Goal: Navigation & Orientation: Find specific page/section

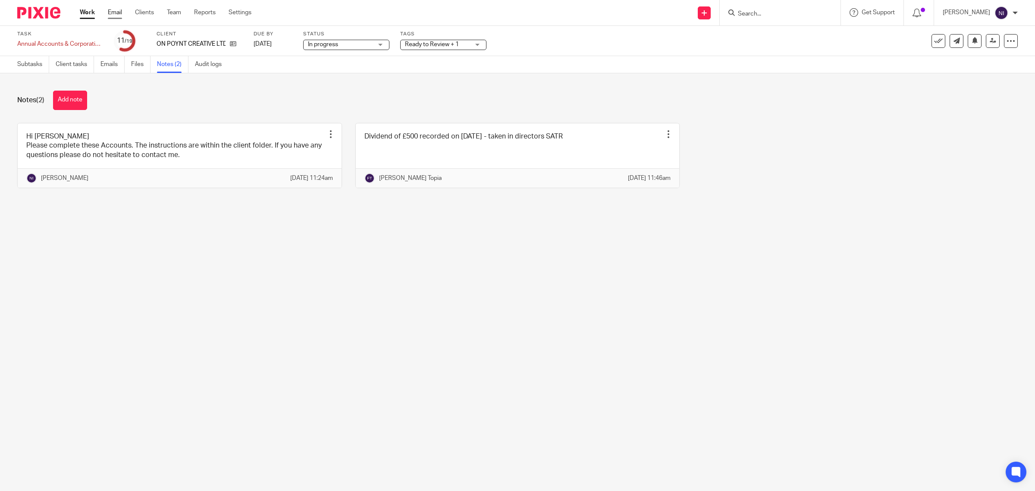
click at [121, 9] on link "Email" at bounding box center [115, 12] width 14 height 9
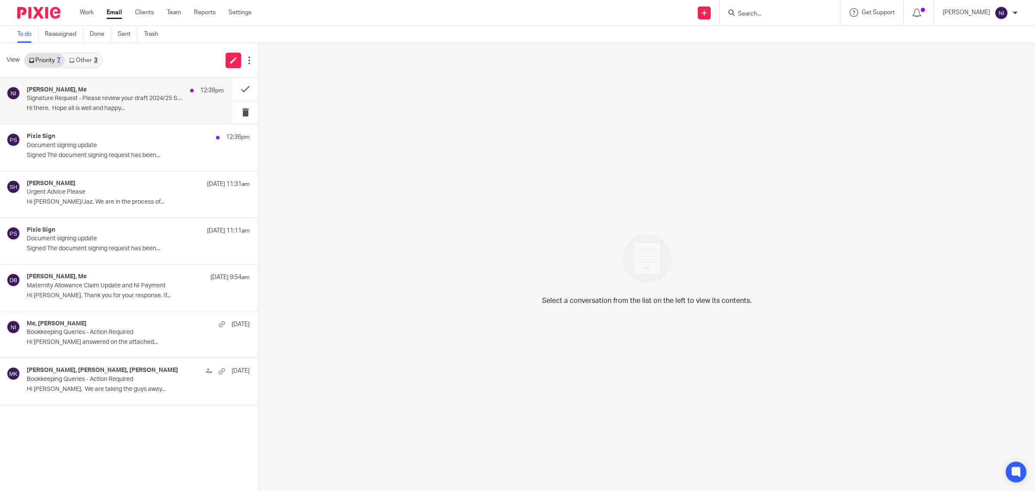
click at [121, 95] on p "Signature Request - Please review your draft 2024/25 Self Assessment Tax Return" at bounding box center [106, 98] width 158 height 7
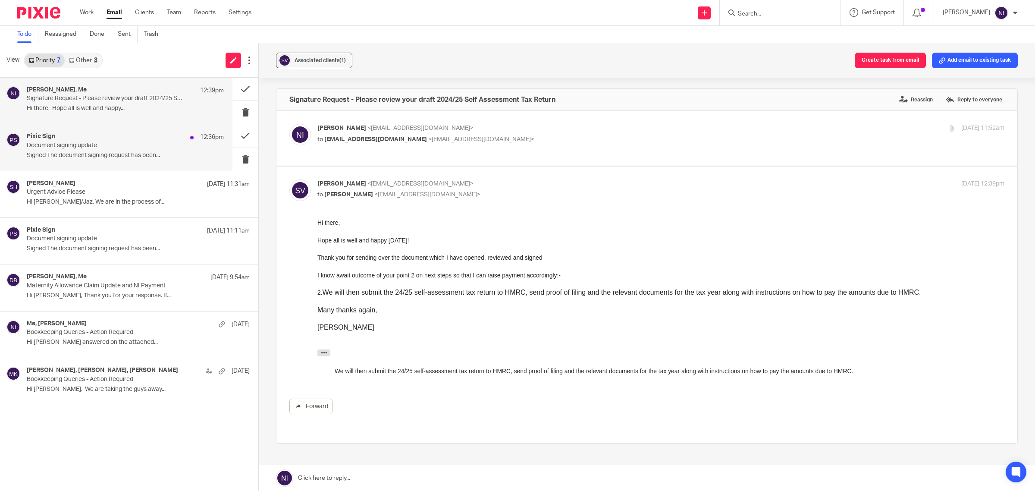
click at [146, 144] on p "Document signing update" at bounding box center [106, 145] width 158 height 7
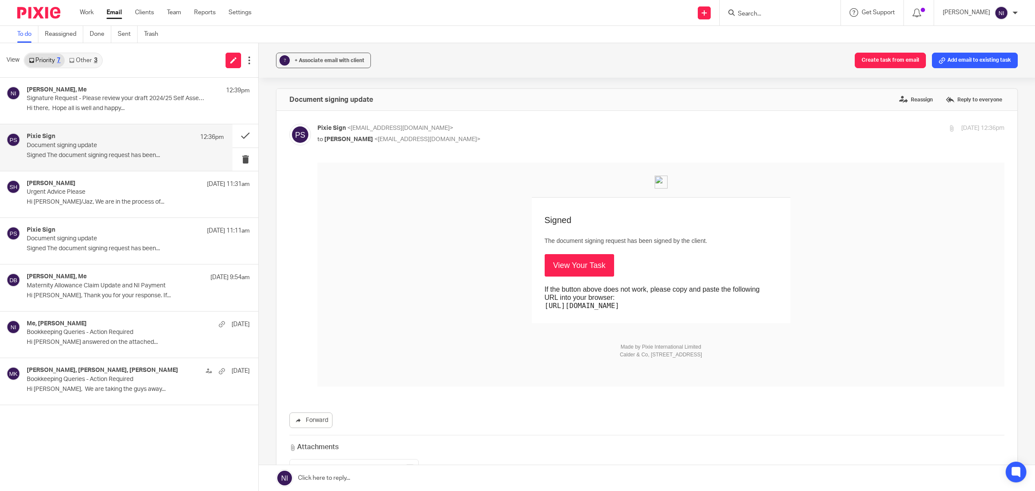
click at [115, 9] on link "Email" at bounding box center [115, 12] width 16 height 9
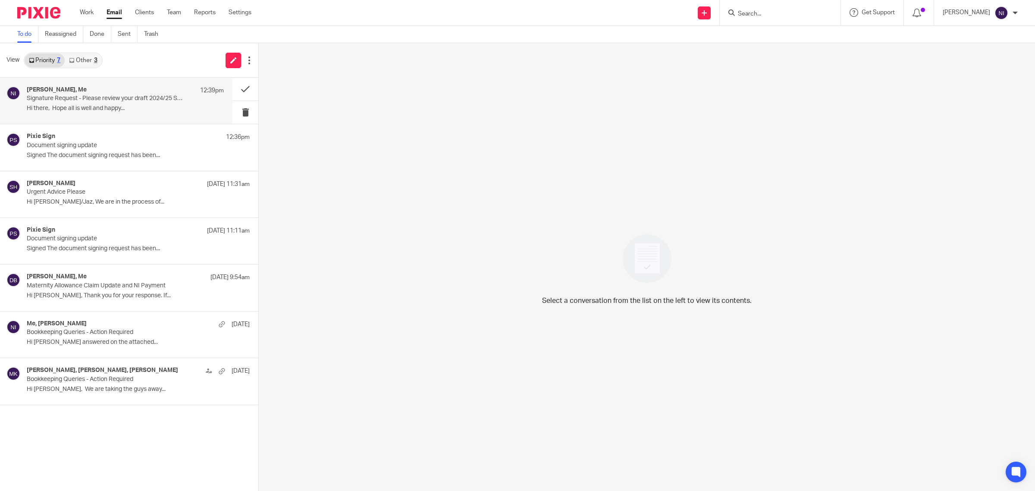
click at [125, 102] on p "Signature Request - Please review your draft 2024/25 Self Assessment Tax Return" at bounding box center [106, 98] width 158 height 7
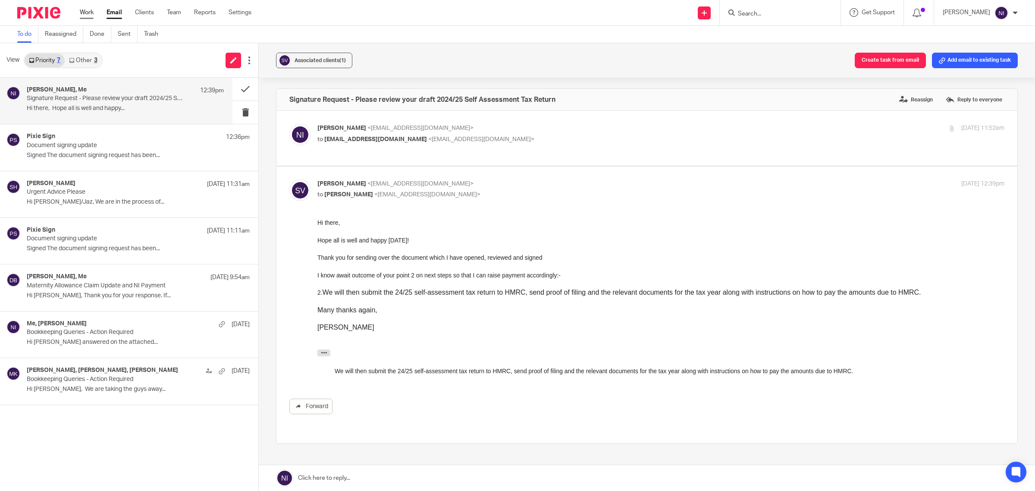
click at [83, 15] on link "Work" at bounding box center [87, 12] width 14 height 9
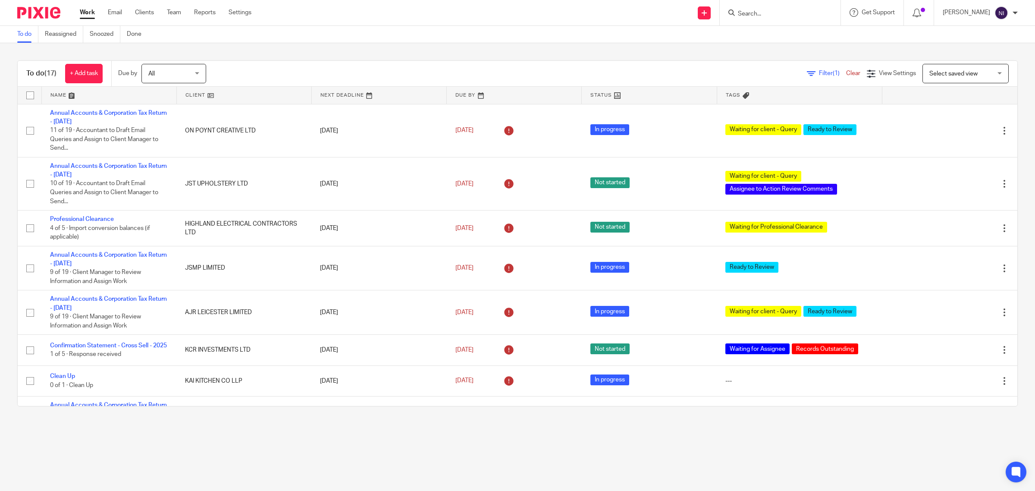
click at [67, 92] on link at bounding box center [109, 95] width 135 height 17
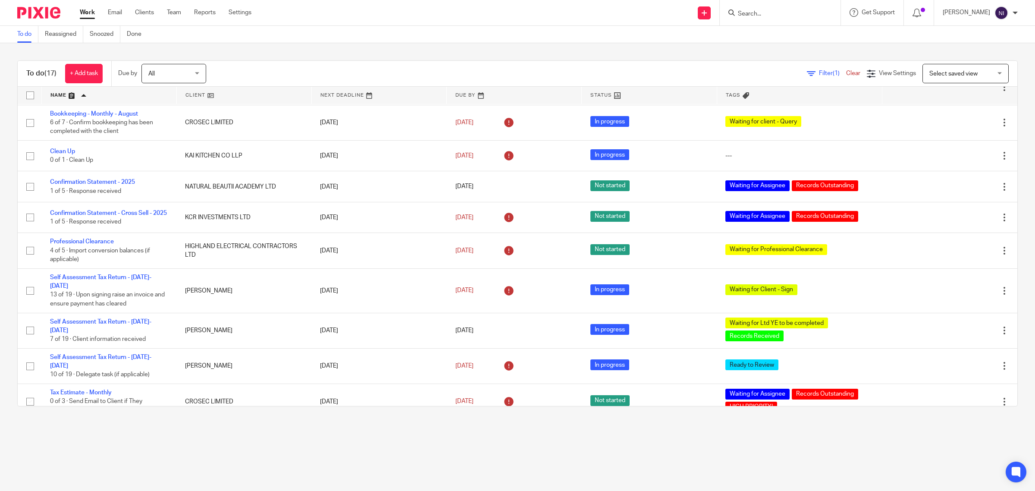
scroll to position [365, 0]
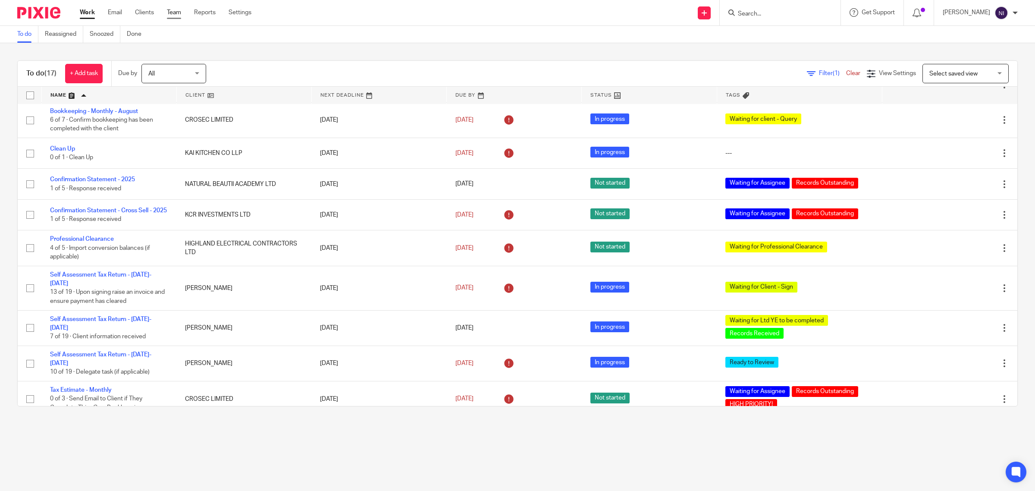
click at [167, 12] on link "Team" at bounding box center [174, 12] width 14 height 9
